Goal: Task Accomplishment & Management: Complete application form

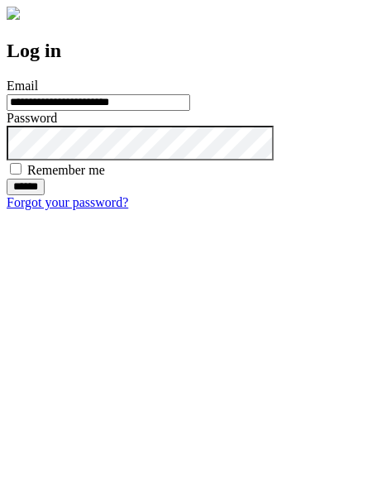
type input "**********"
click at [45, 195] on input "******" at bounding box center [26, 187] width 38 height 17
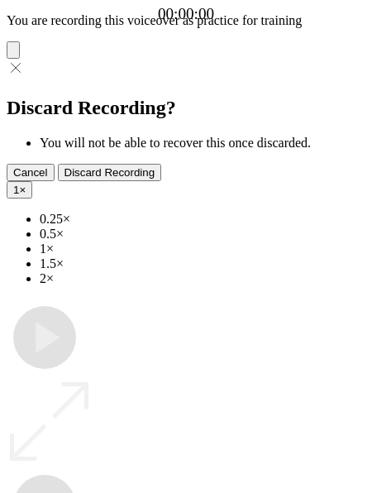
type input "**********"
